Goal: Transaction & Acquisition: Obtain resource

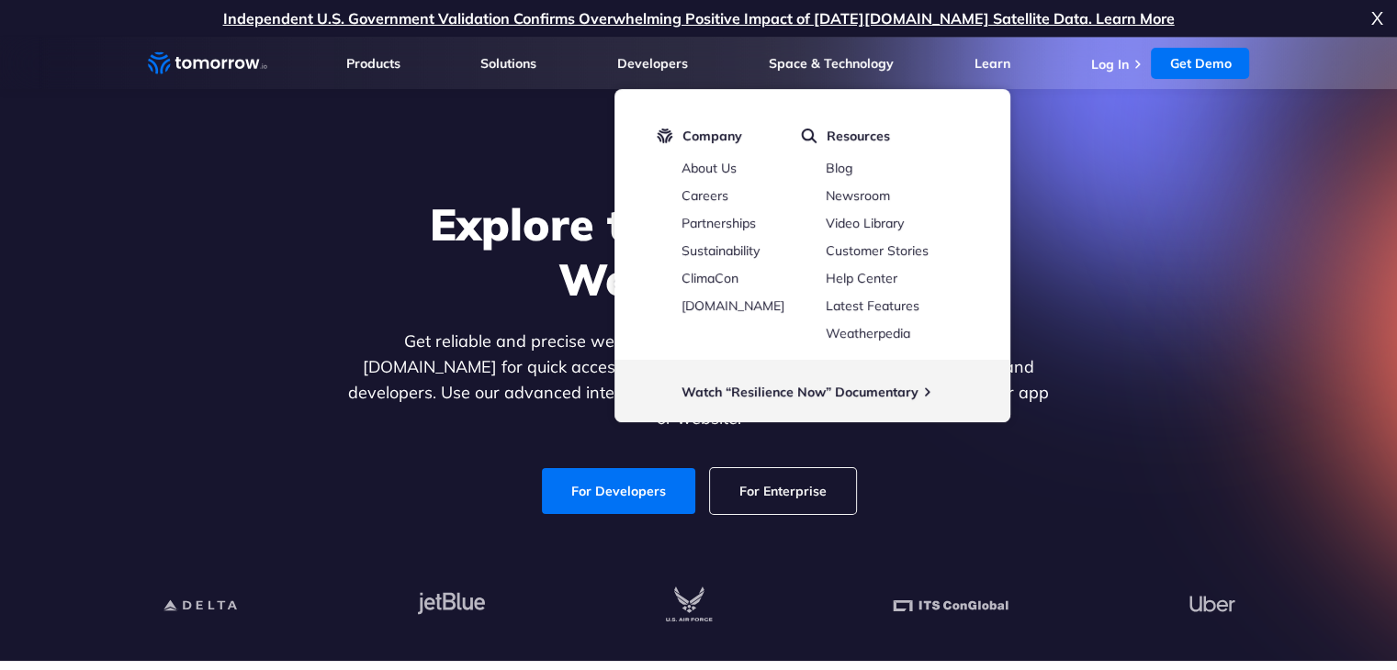
click at [1109, 78] on ul "Products Products For Organizations Resilience Platform Your single source of w…" at bounding box center [798, 63] width 904 height 52
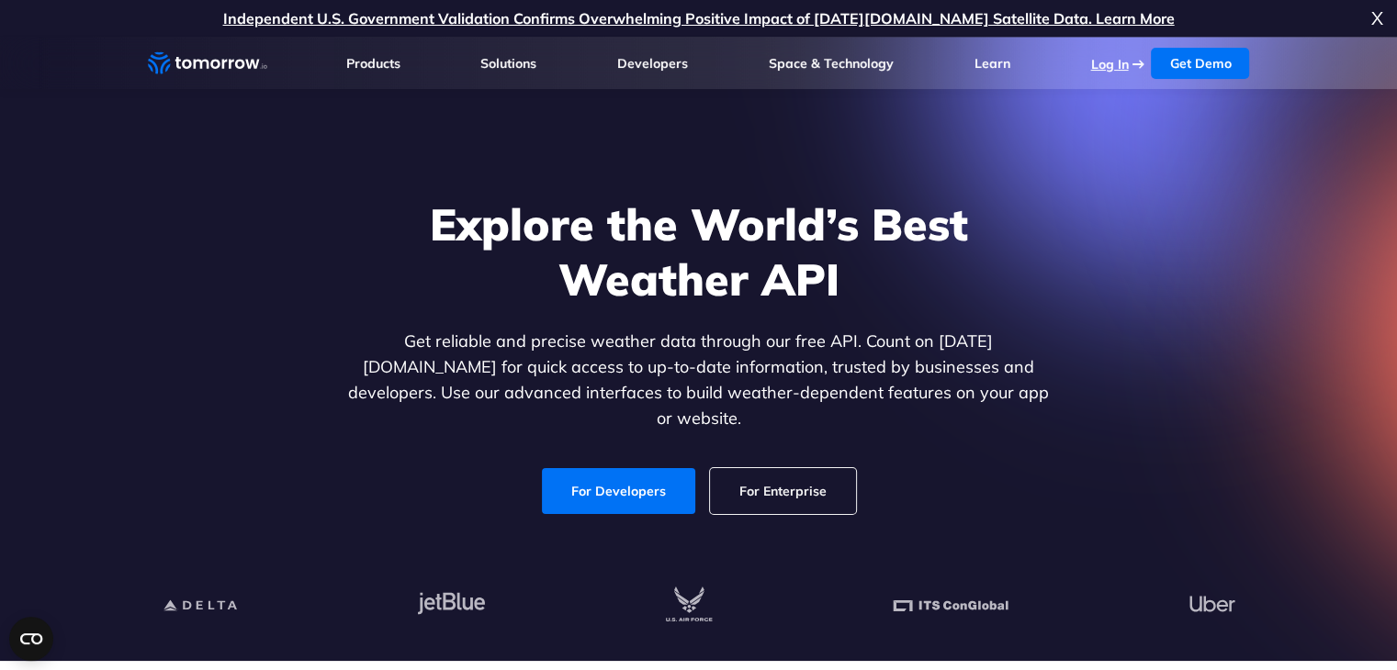
click at [1100, 60] on link "Log In" at bounding box center [1109, 64] width 38 height 17
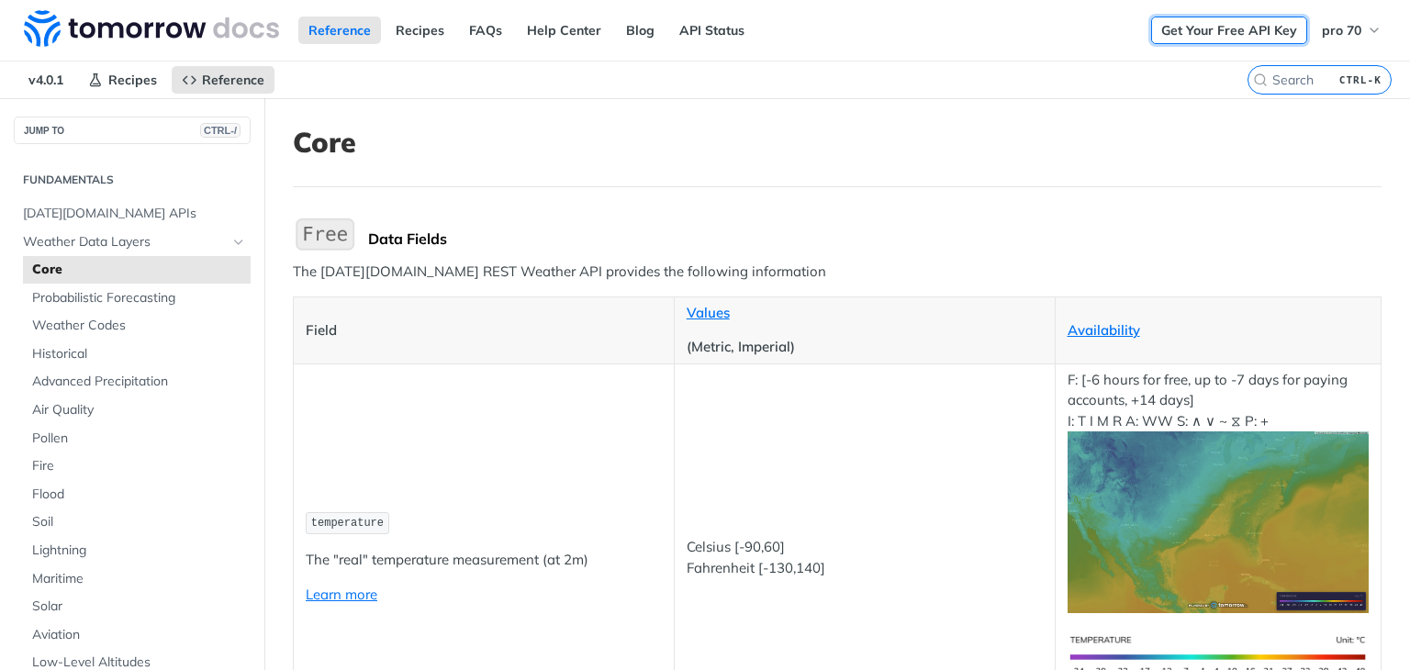
click at [1204, 33] on link "Get Your Free API Key" at bounding box center [1229, 31] width 156 height 28
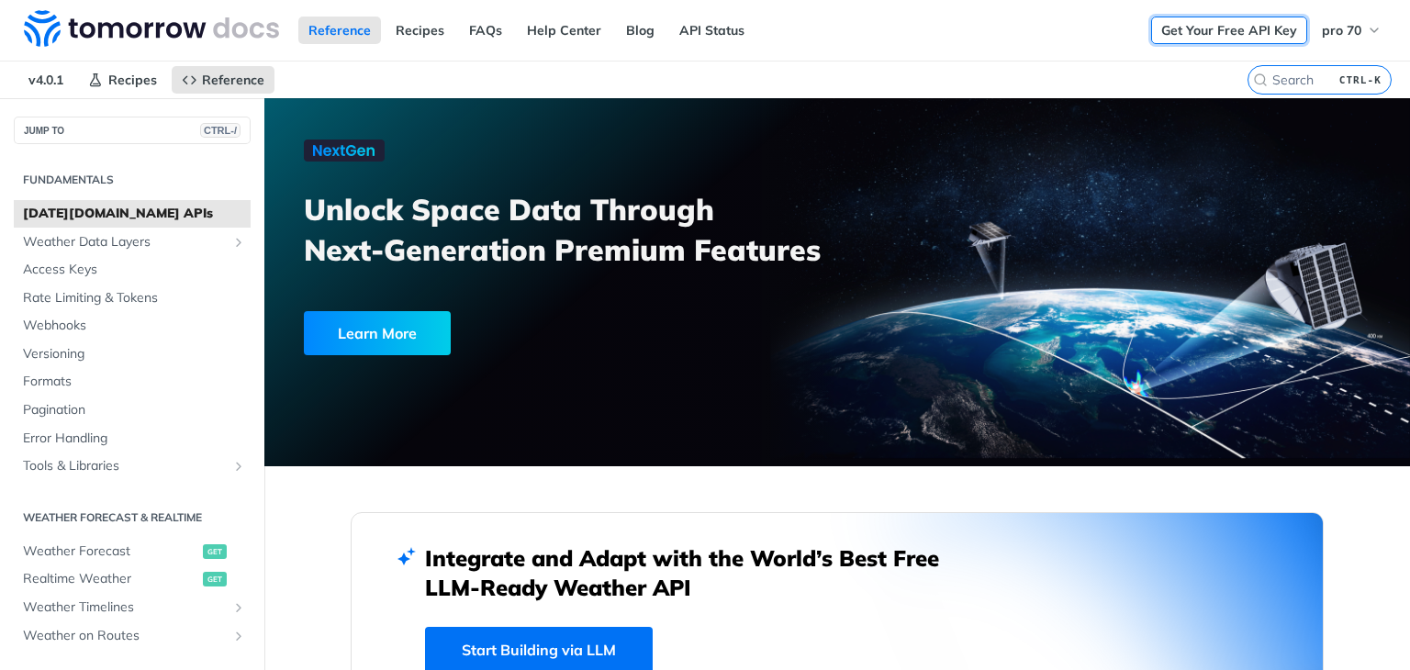
click at [1166, 38] on link "Get Your Free API Key" at bounding box center [1229, 31] width 156 height 28
